Goal: Task Accomplishment & Management: Manage account settings

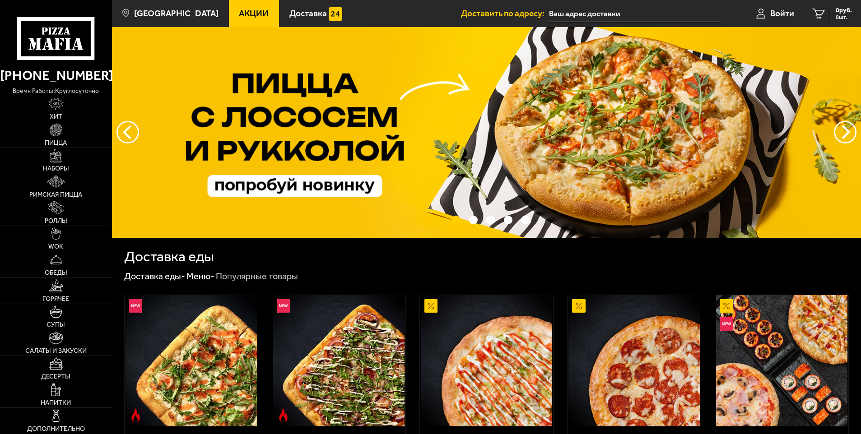
type input "[STREET_ADDRESS]"
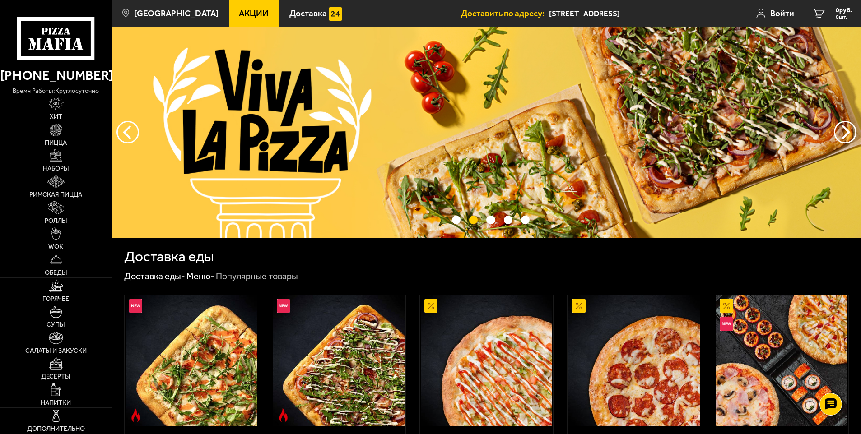
click at [633, 14] on input "[STREET_ADDRESS]" at bounding box center [635, 13] width 172 height 17
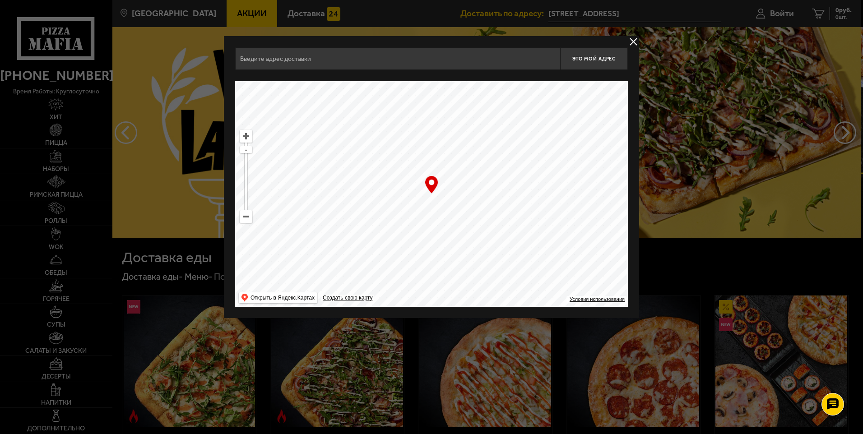
type input "[STREET_ADDRESS]"
click at [633, 40] on button "delivery type" at bounding box center [633, 41] width 11 height 11
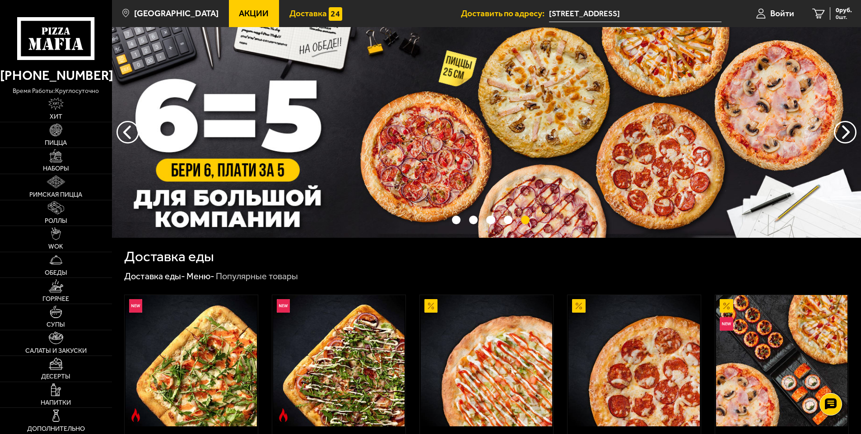
click at [301, 12] on span "Доставка" at bounding box center [307, 13] width 37 height 9
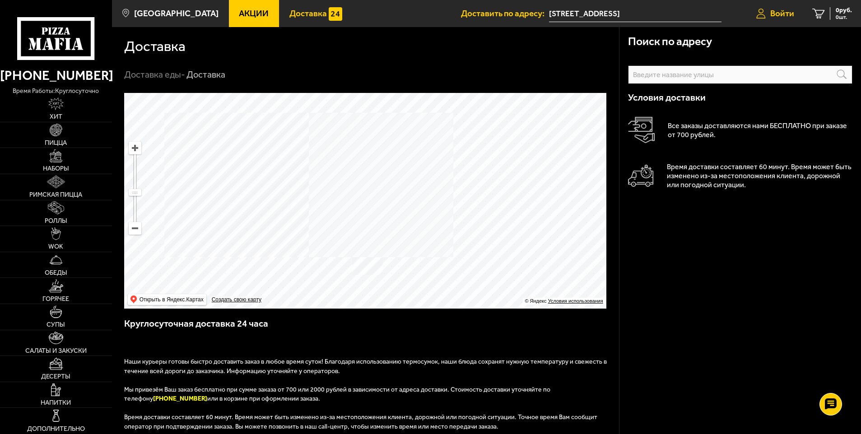
click at [770, 14] on span "Войти" at bounding box center [782, 13] width 24 height 9
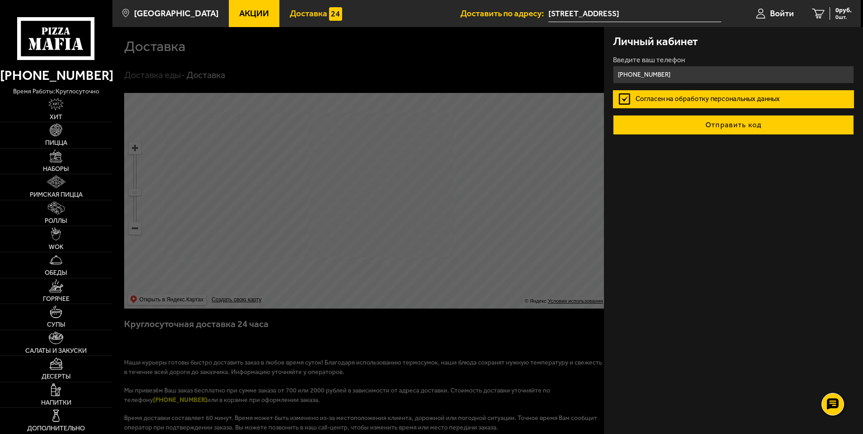
type input "[PHONE_NUMBER]"
click at [746, 124] on button "Отправить код" at bounding box center [733, 125] width 241 height 20
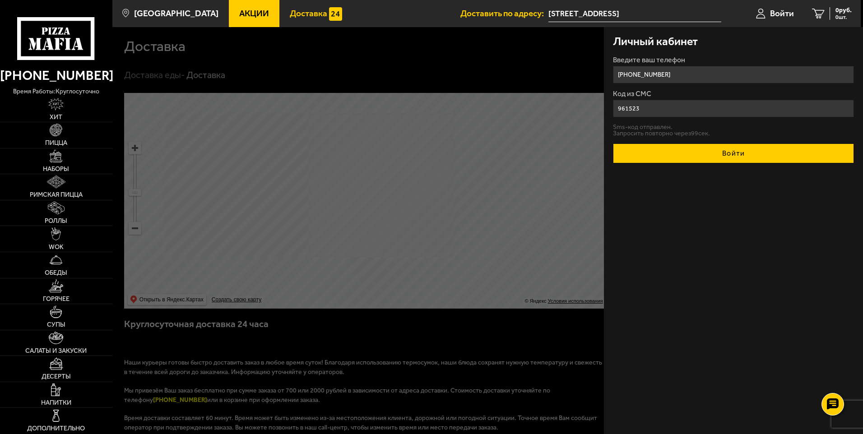
type input "961523"
click at [740, 156] on button "Войти" at bounding box center [733, 154] width 241 height 20
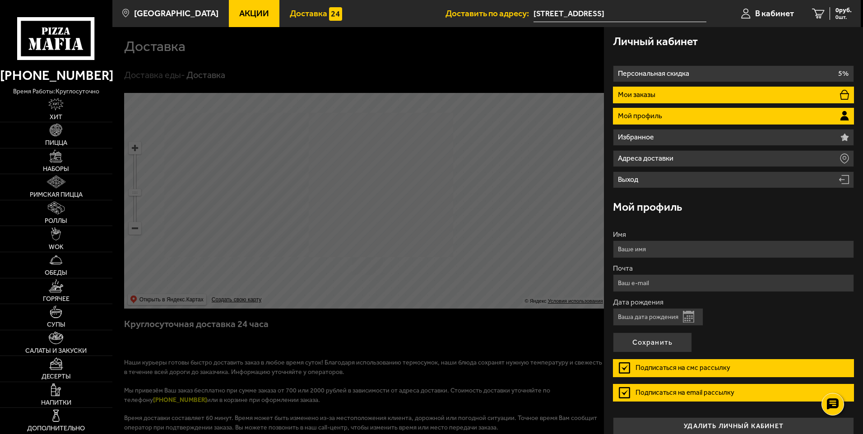
click at [683, 94] on li "Мои заказы" at bounding box center [733, 95] width 241 height 17
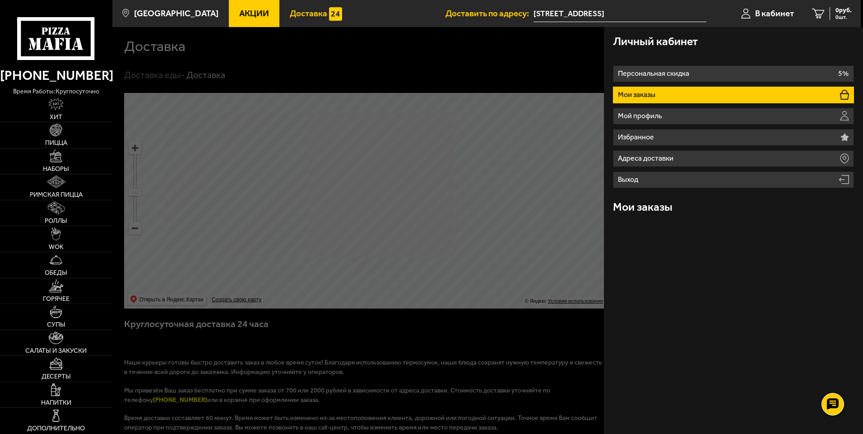
click at [689, 95] on li "Мои заказы" at bounding box center [733, 95] width 241 height 17
click at [625, 10] on input "[STREET_ADDRESS]" at bounding box center [620, 13] width 172 height 17
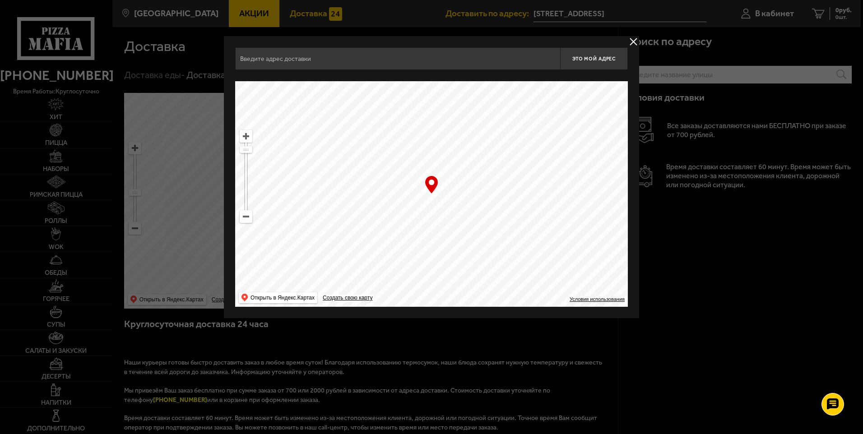
type input "[STREET_ADDRESS]"
click at [636, 36] on button "delivery type" at bounding box center [633, 41] width 11 height 11
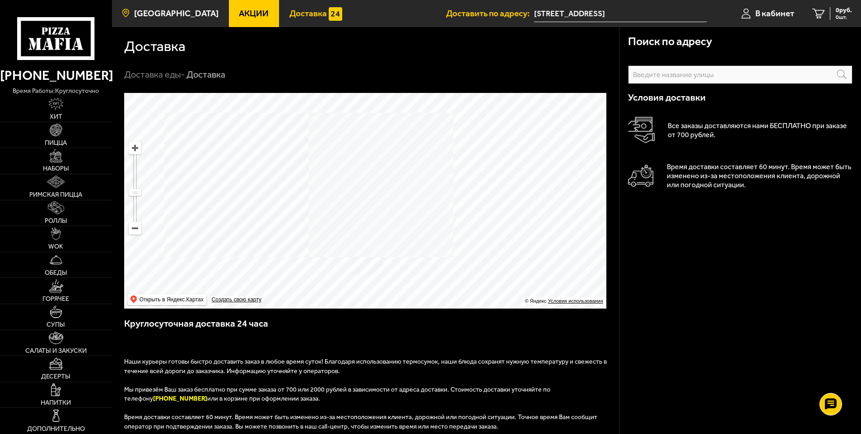
click at [168, 11] on span "[GEOGRAPHIC_DATA]" at bounding box center [176, 13] width 84 height 9
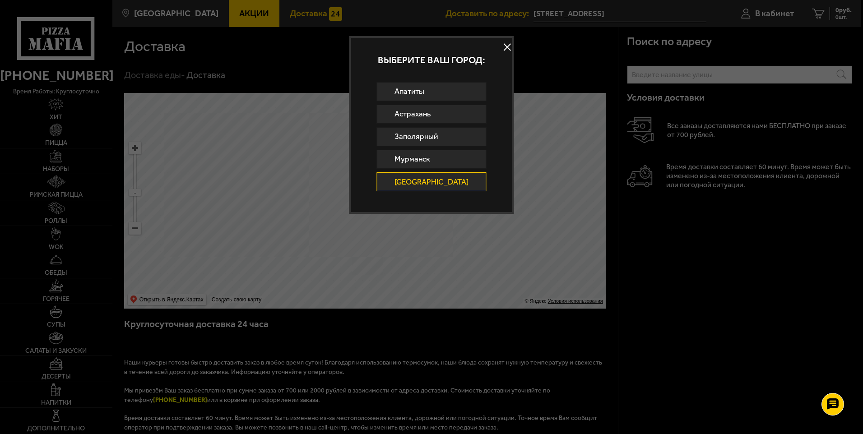
click at [502, 43] on button at bounding box center [508, 48] width 14 height 14
